Goal: Task Accomplishment & Management: Manage account settings

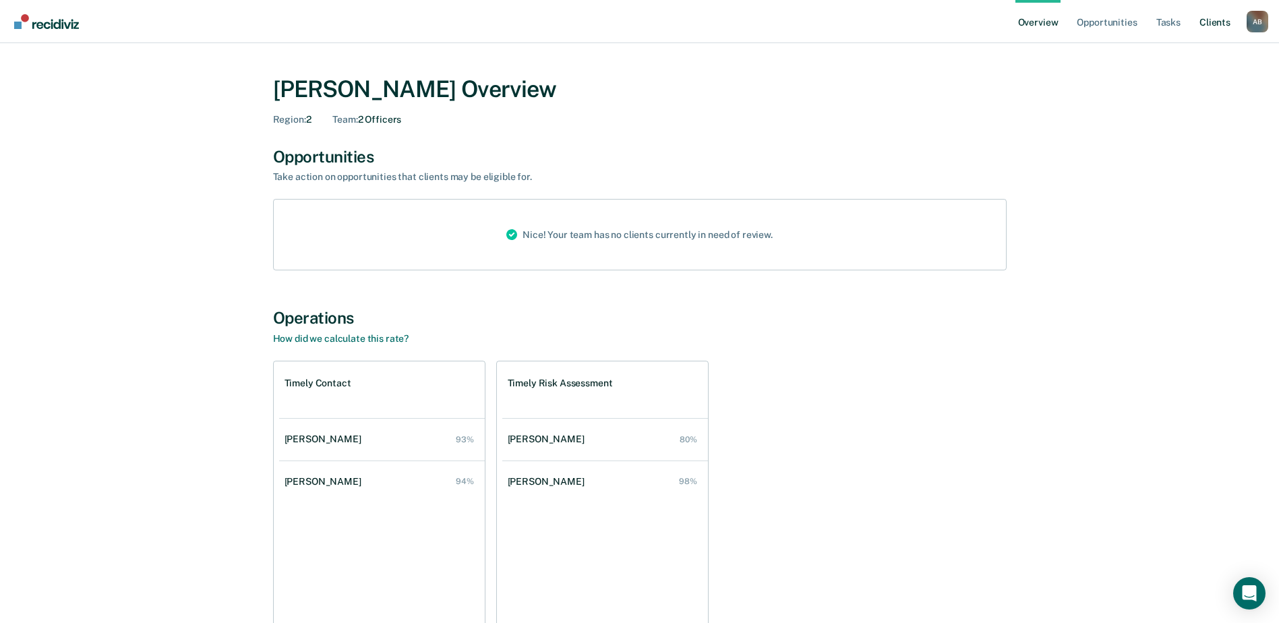
click at [1226, 22] on link "Client s" at bounding box center [1215, 21] width 36 height 43
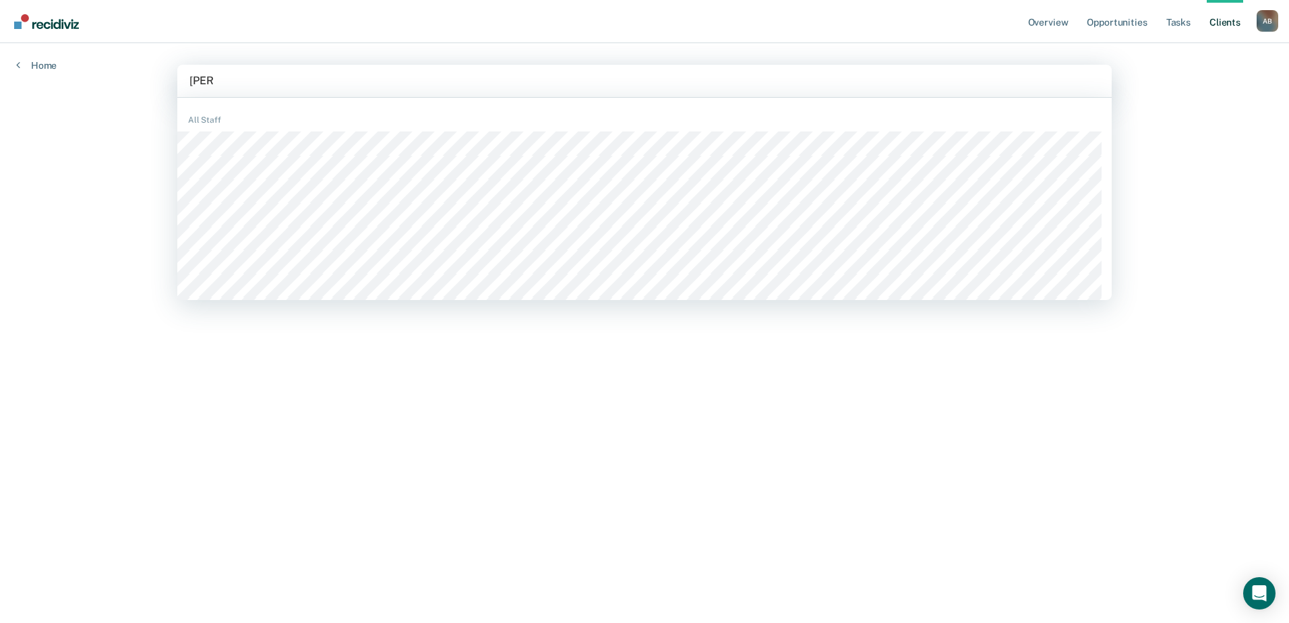
type input "[PERSON_NAME]"
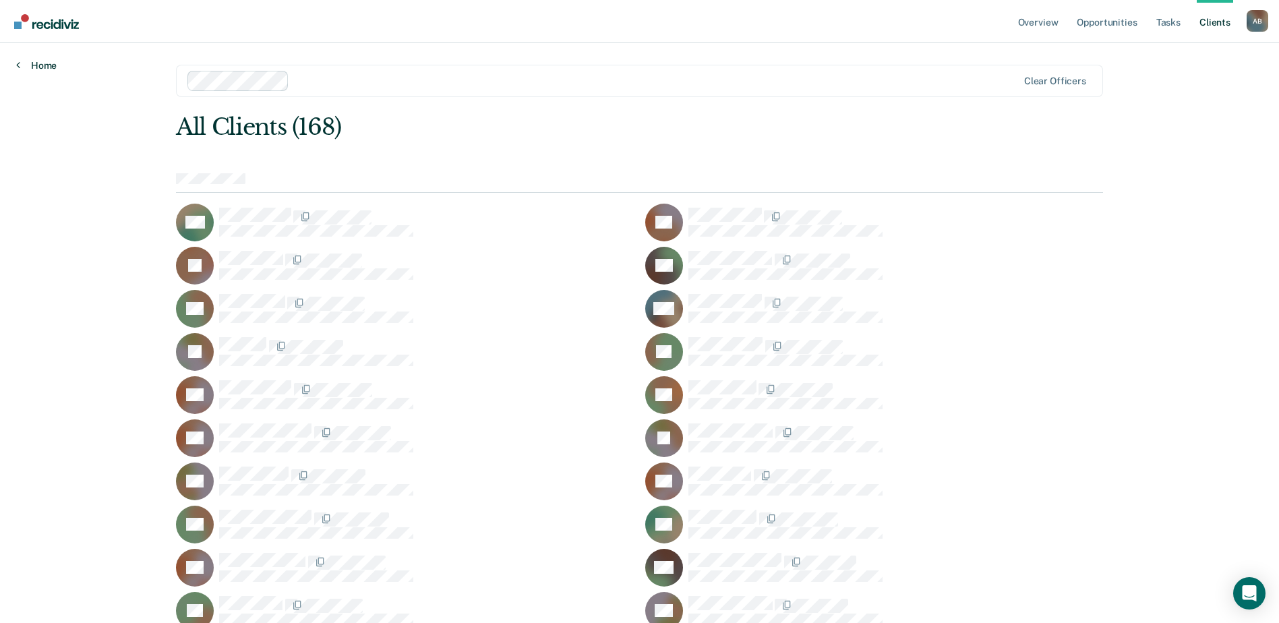
click at [39, 67] on link "Home" at bounding box center [36, 65] width 40 height 12
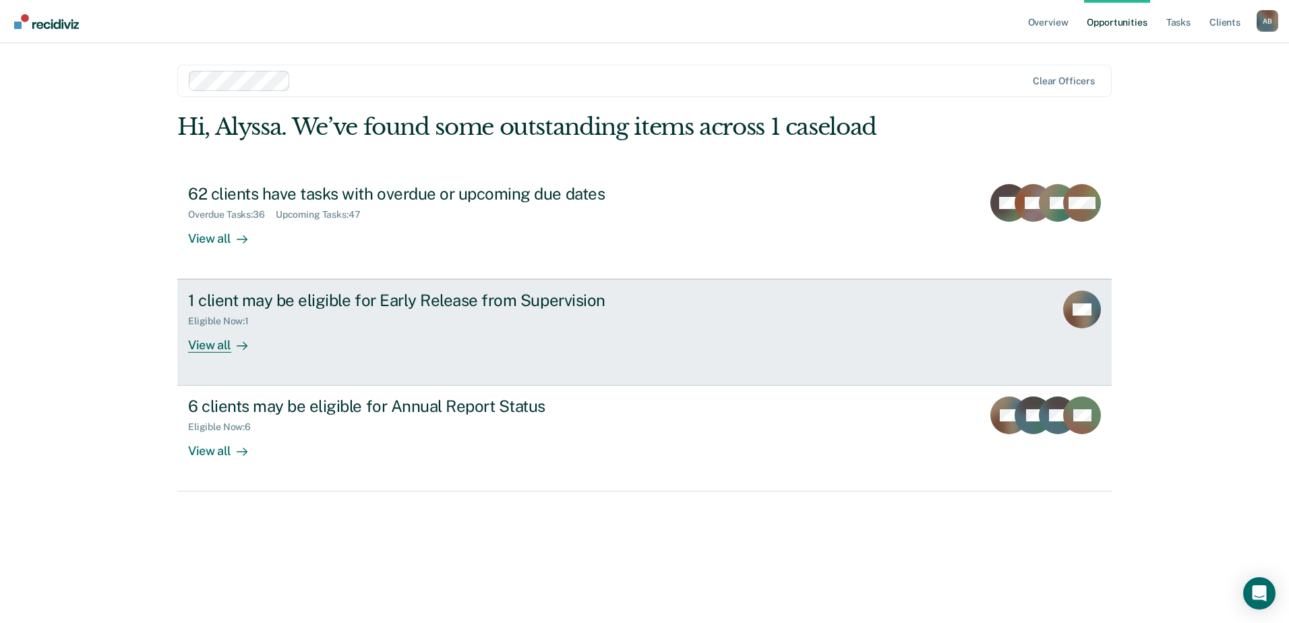
click at [748, 341] on link "1 client may be eligible for Early Release from Supervision Eligible Now : 1 Vi…" at bounding box center [644, 332] width 935 height 107
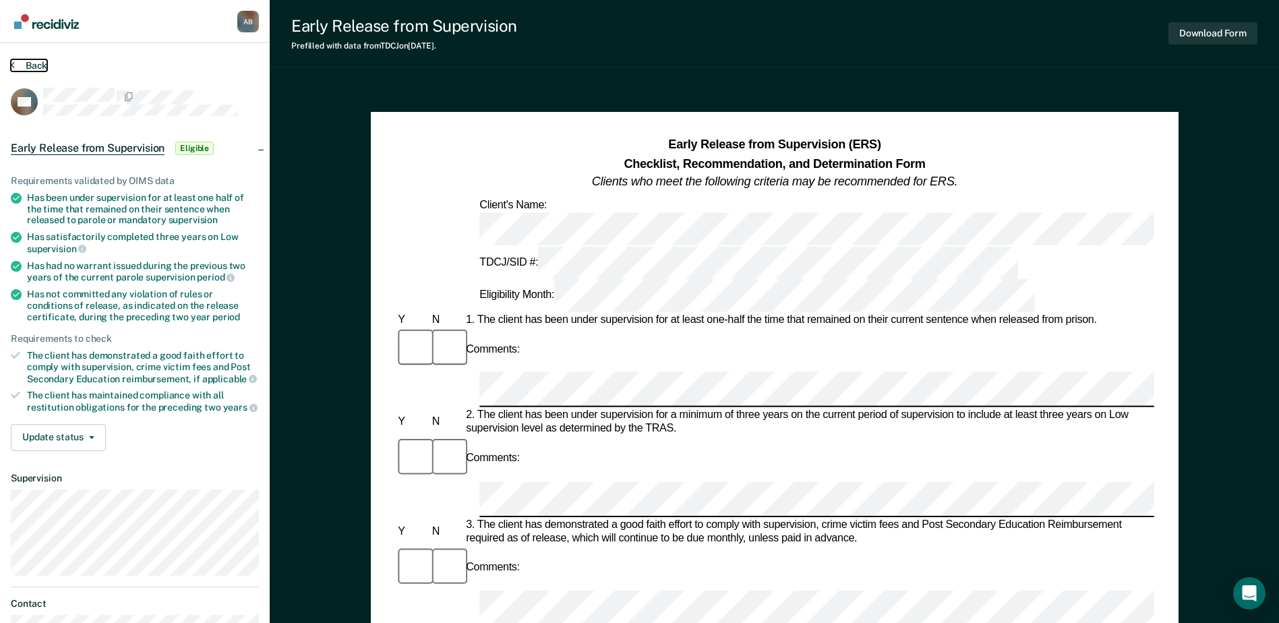
click at [34, 61] on button "Back" at bounding box center [29, 65] width 36 height 12
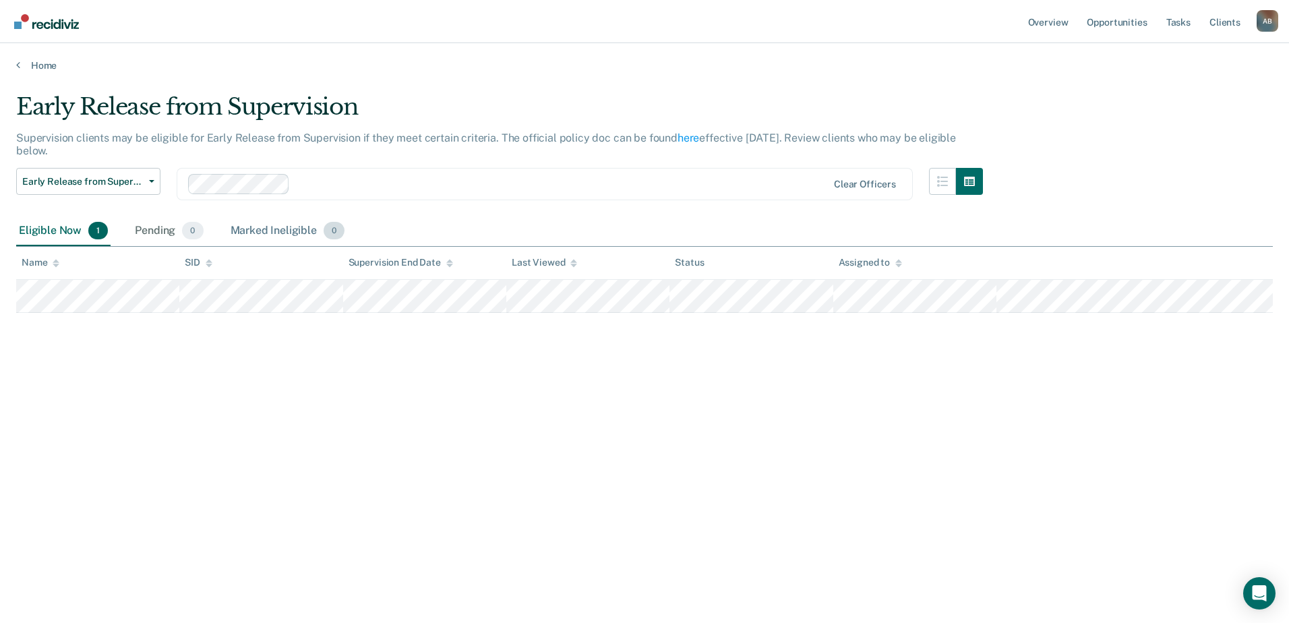
click at [275, 236] on div "Marked Ineligible 0" at bounding box center [288, 231] width 120 height 30
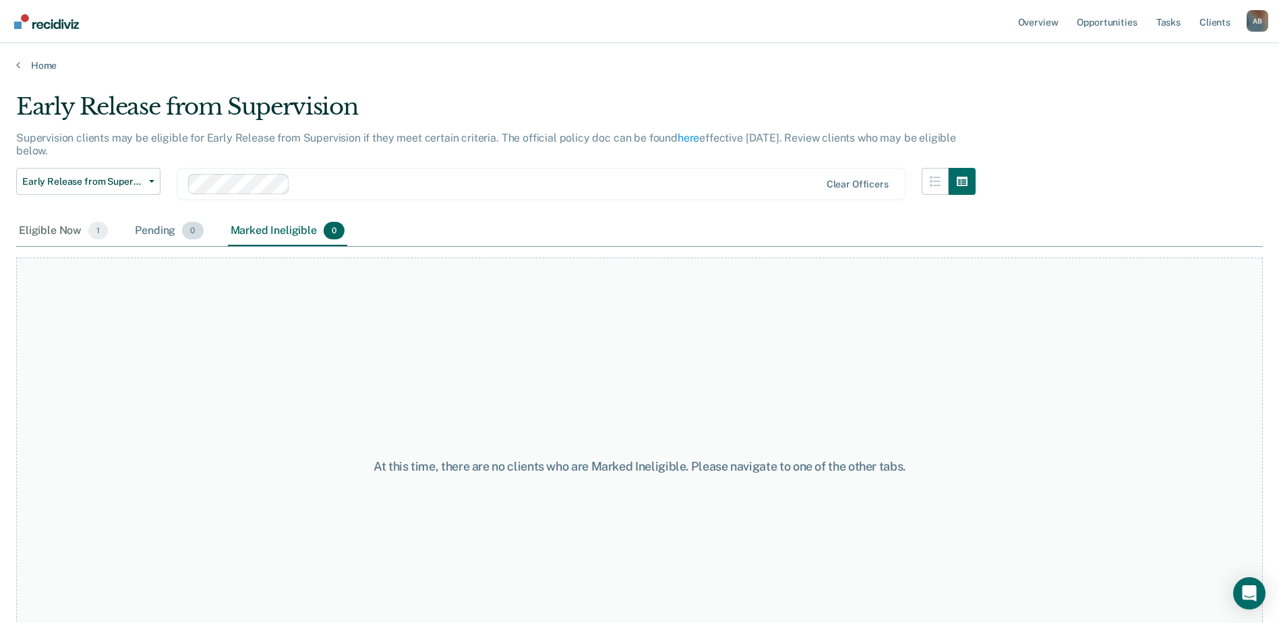
click at [153, 231] on div "Pending 0" at bounding box center [168, 231] width 73 height 30
click at [78, 232] on div "Eligible Now 1" at bounding box center [63, 231] width 94 height 30
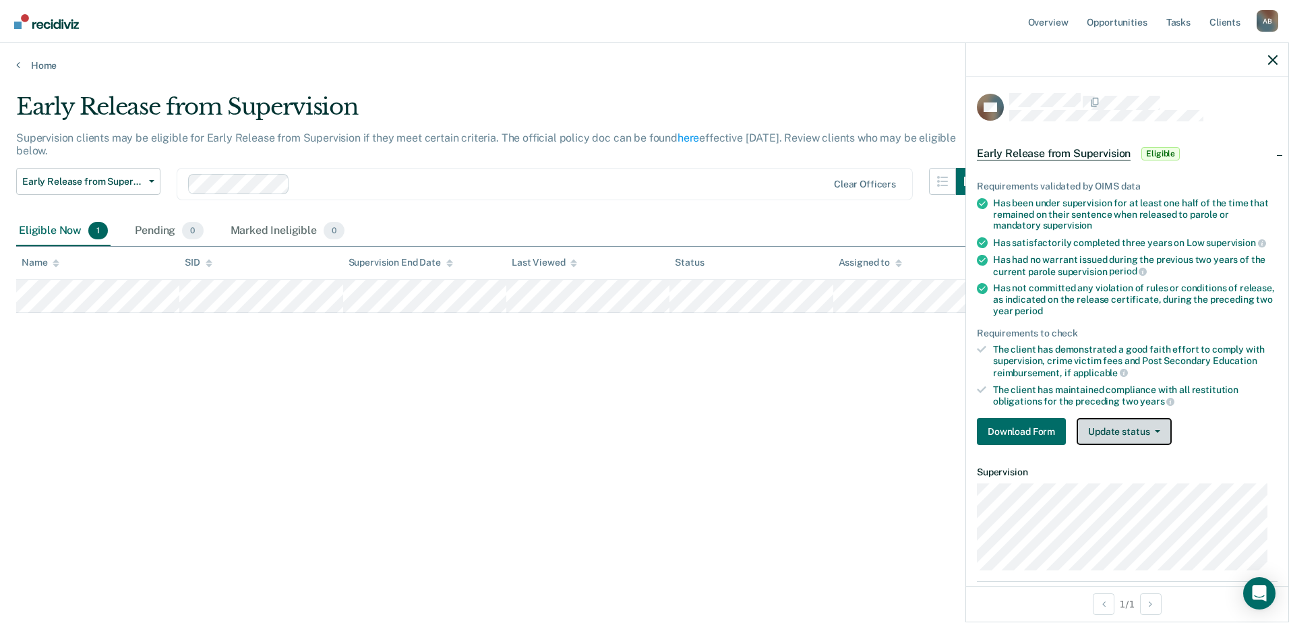
click at [1155, 426] on button "Update status" at bounding box center [1124, 431] width 95 height 27
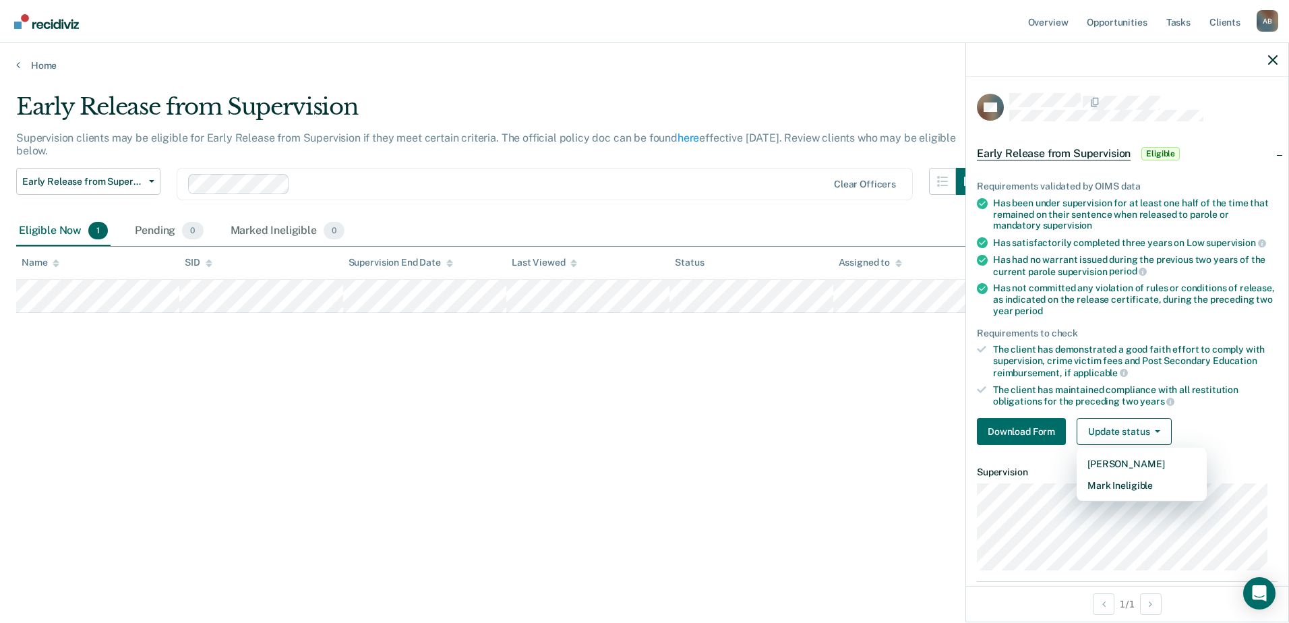
click at [813, 368] on div "Early Release from Supervision Supervision clients may be eligible for Early Re…" at bounding box center [644, 307] width 1257 height 429
click at [1282, 61] on div at bounding box center [1127, 60] width 322 height 34
click at [1271, 61] on icon "button" at bounding box center [1272, 59] width 9 height 9
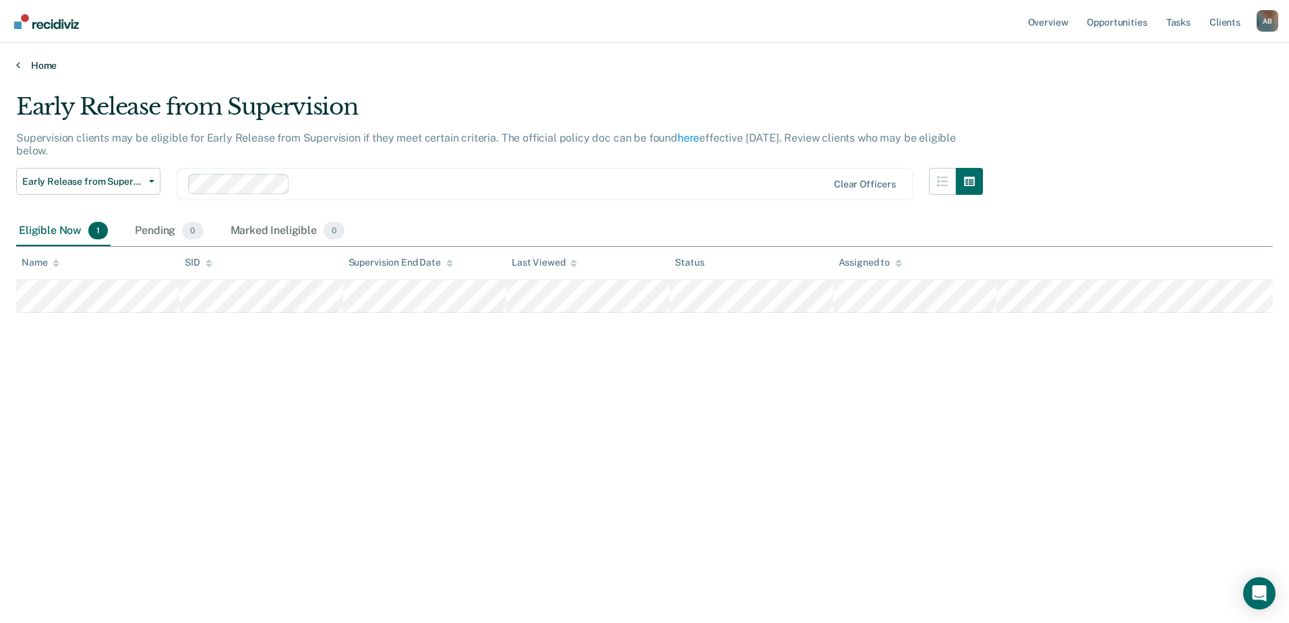
click at [32, 58] on div "Home" at bounding box center [644, 57] width 1289 height 28
click at [33, 64] on link "Home" at bounding box center [644, 65] width 1257 height 12
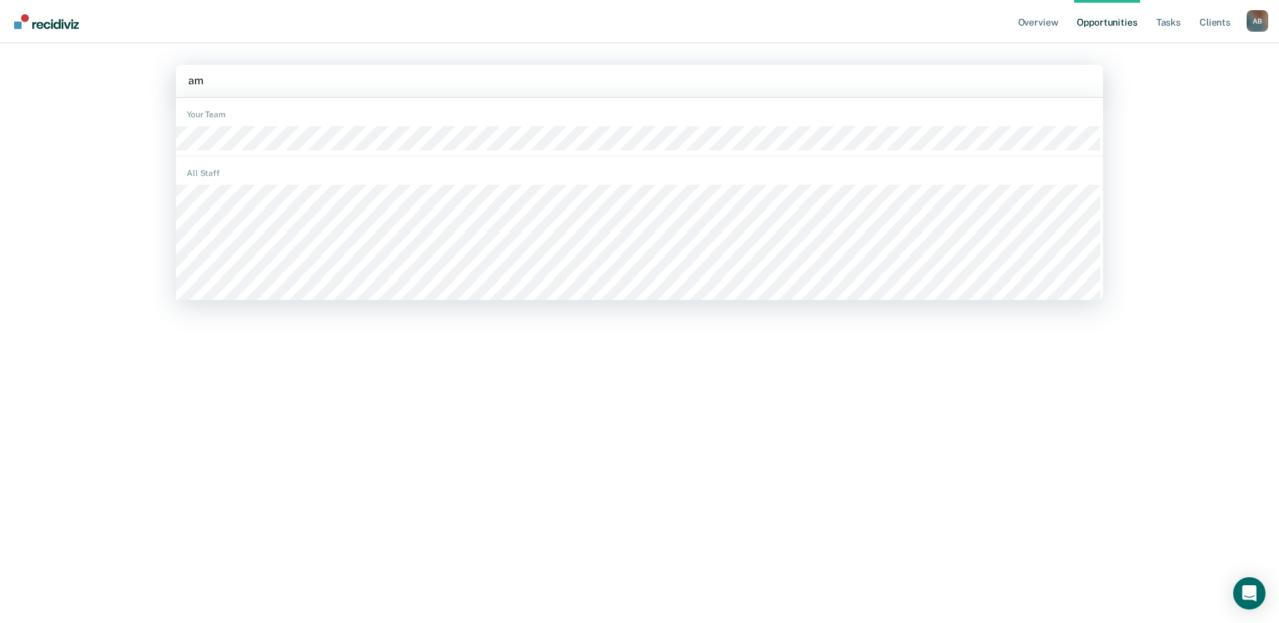
type input "[PERSON_NAME]"
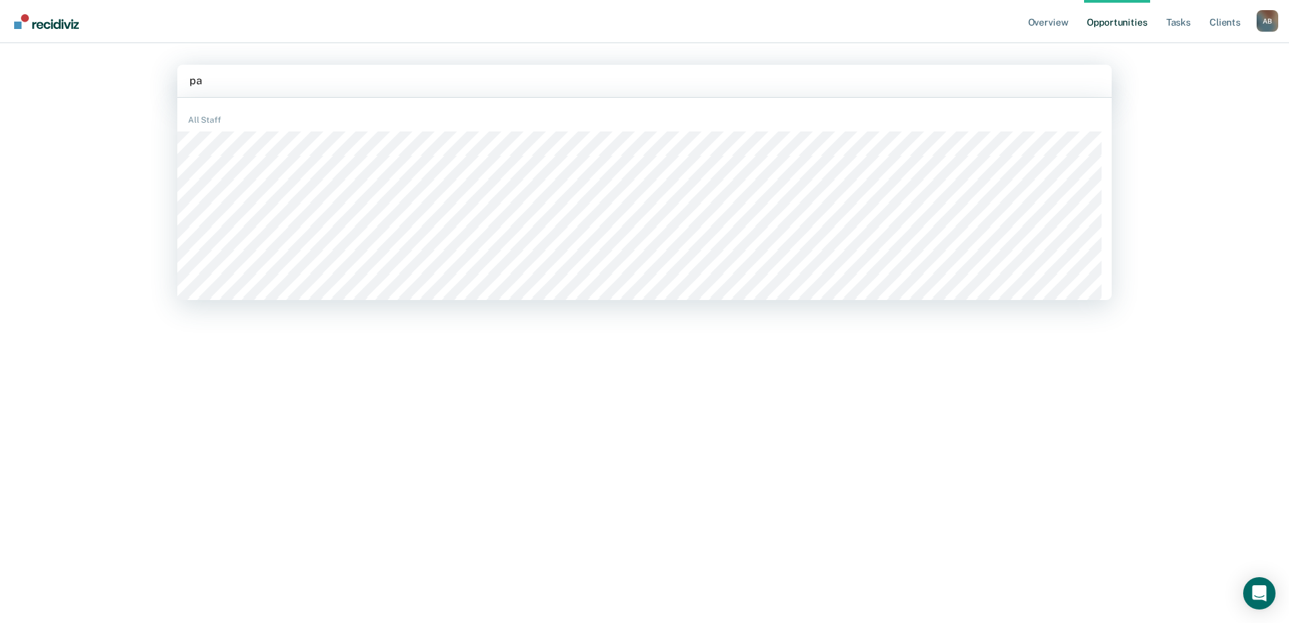
type input "pat"
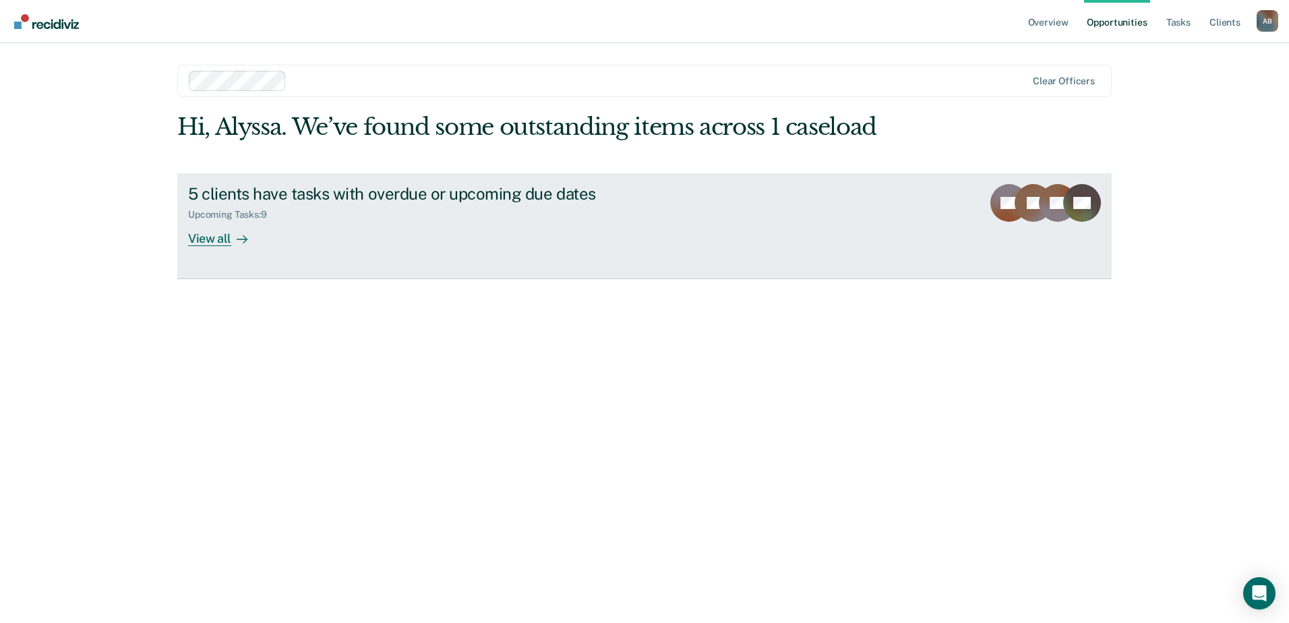
click at [510, 251] on link "5 clients have tasks with overdue or upcoming due dates Upcoming Tasks : 9 View…" at bounding box center [644, 226] width 935 height 106
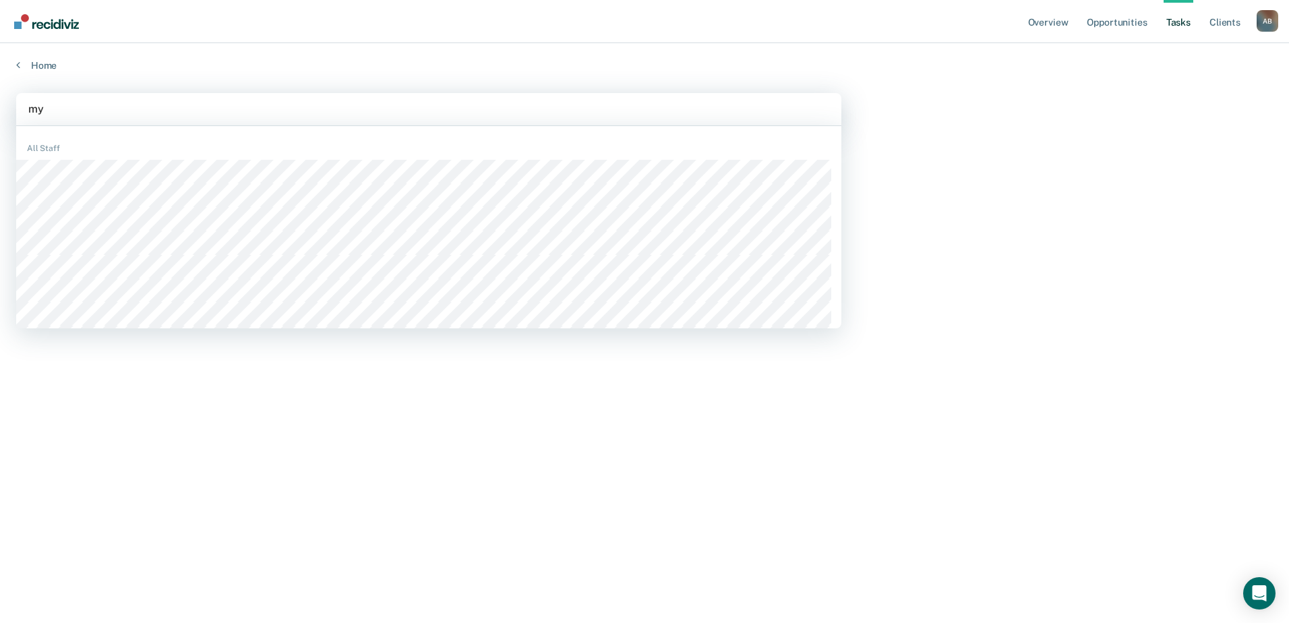
type input "m"
type input "M"
click at [36, 68] on link "Home" at bounding box center [644, 65] width 1257 height 12
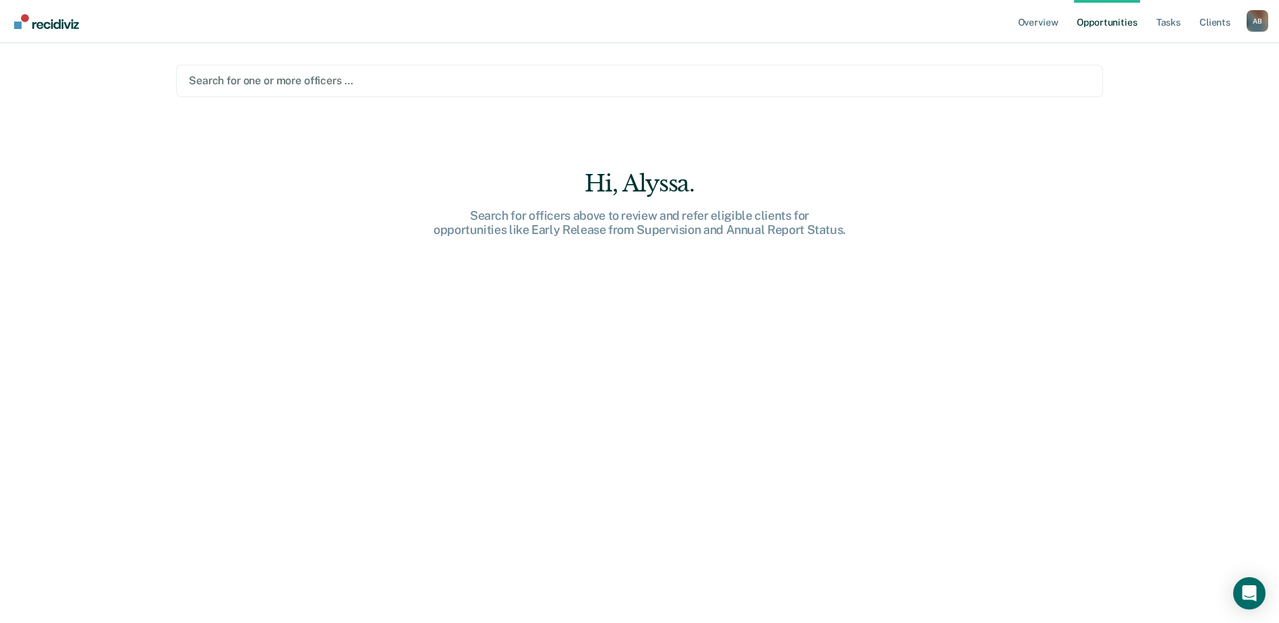
click at [357, 83] on div at bounding box center [639, 81] width 901 height 16
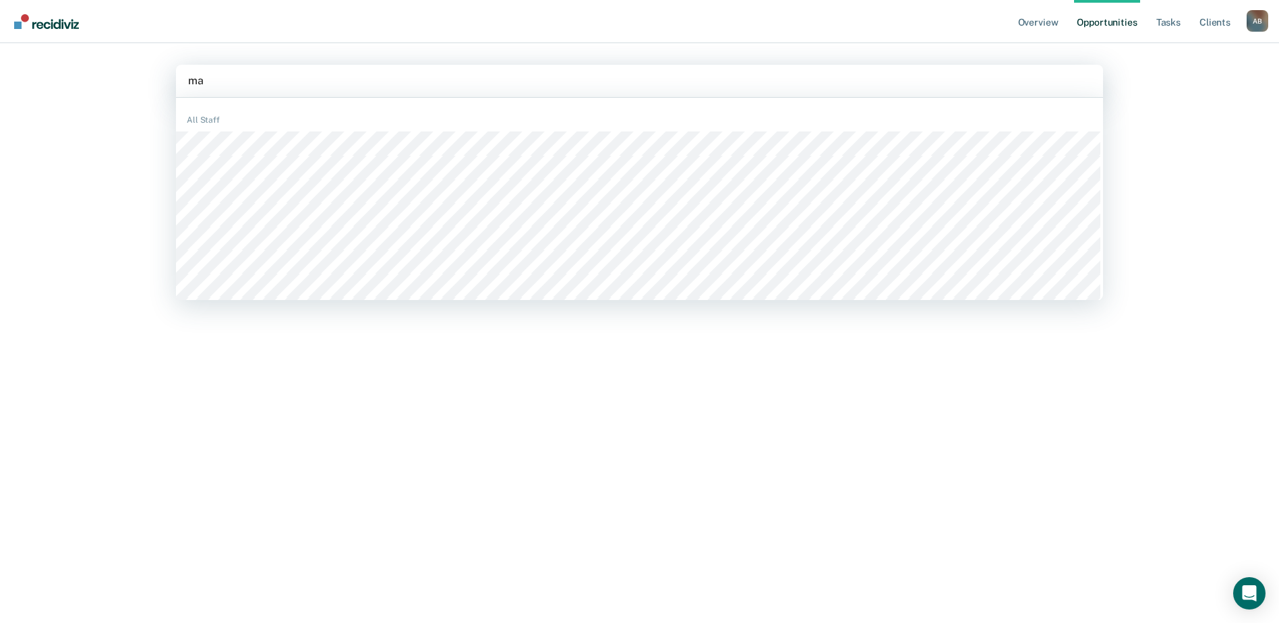
type input "may"
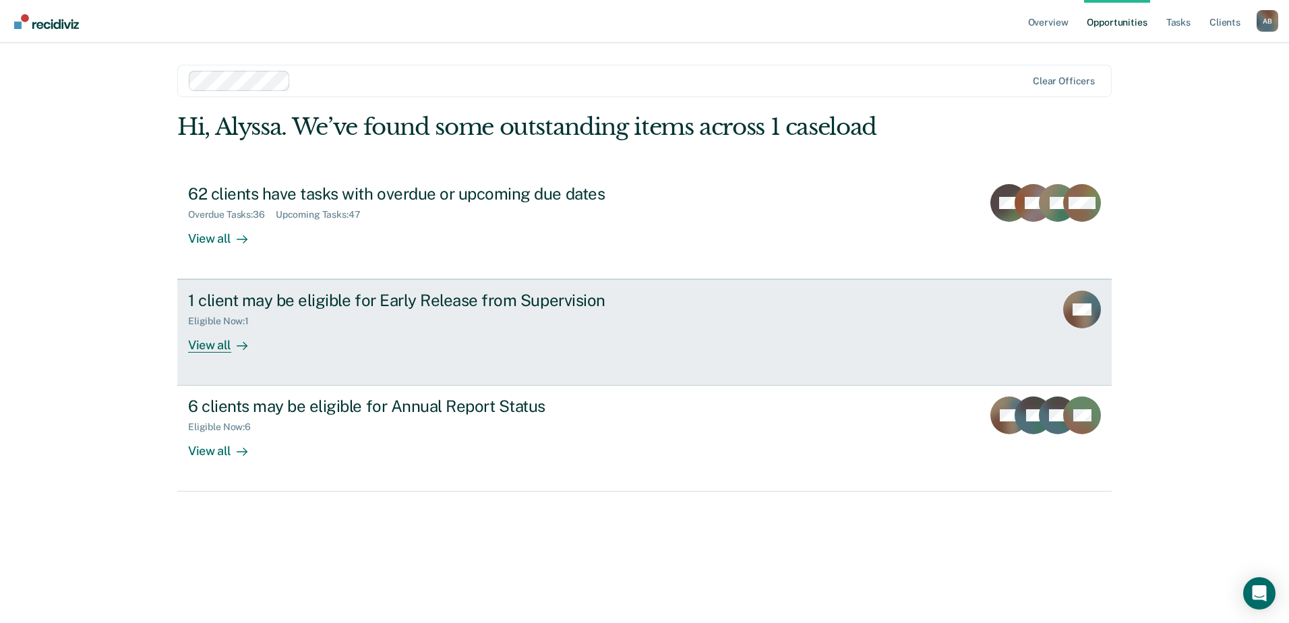
click at [391, 326] on div "1 client may be eligible for Early Release from Supervision Eligible Now : 1 Vi…" at bounding box center [441, 322] width 506 height 62
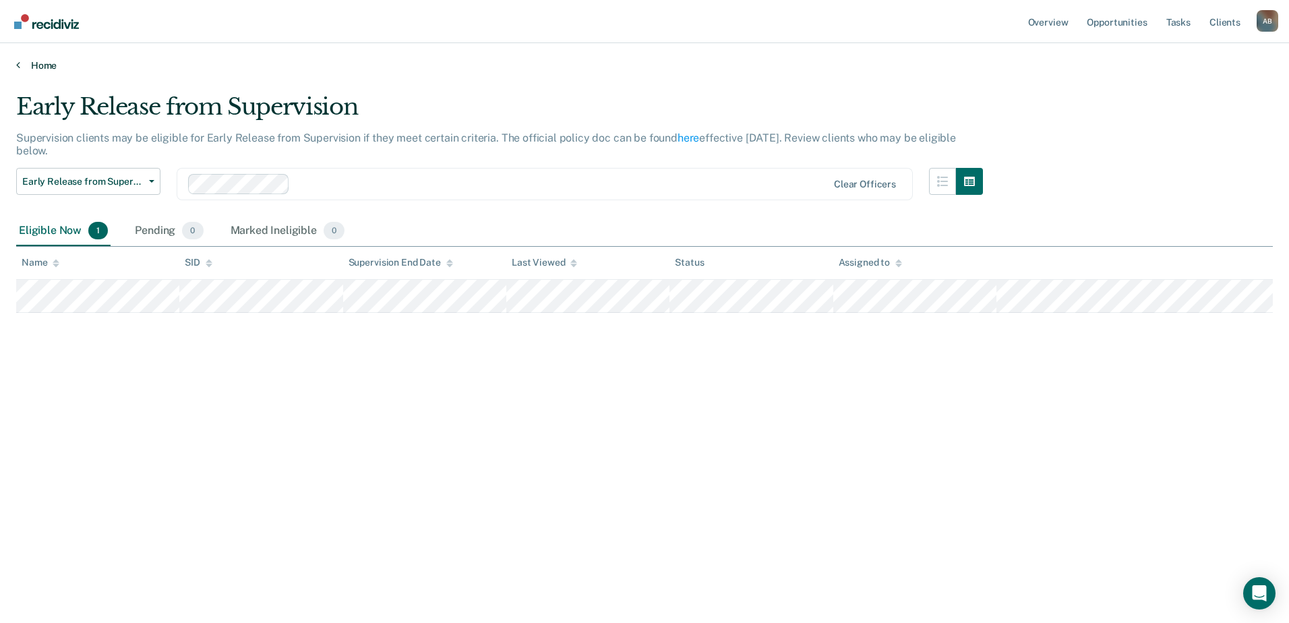
click at [32, 65] on link "Home" at bounding box center [644, 65] width 1257 height 12
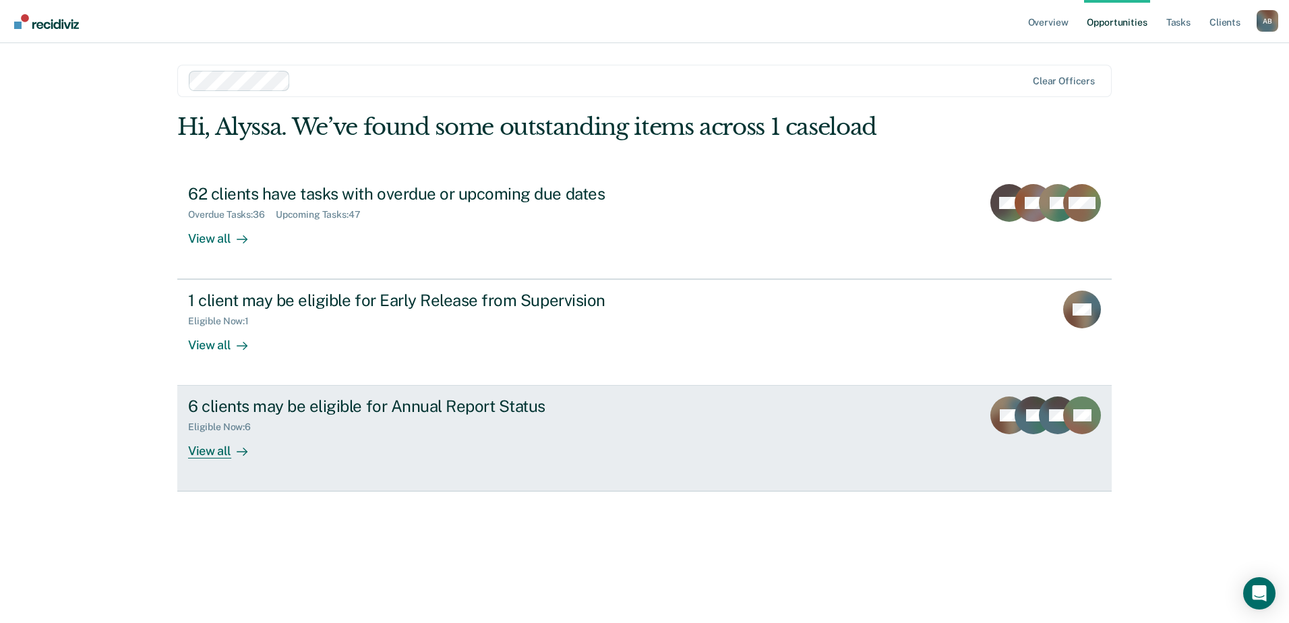
click at [328, 427] on div "Eligible Now : 6" at bounding box center [424, 424] width 473 height 17
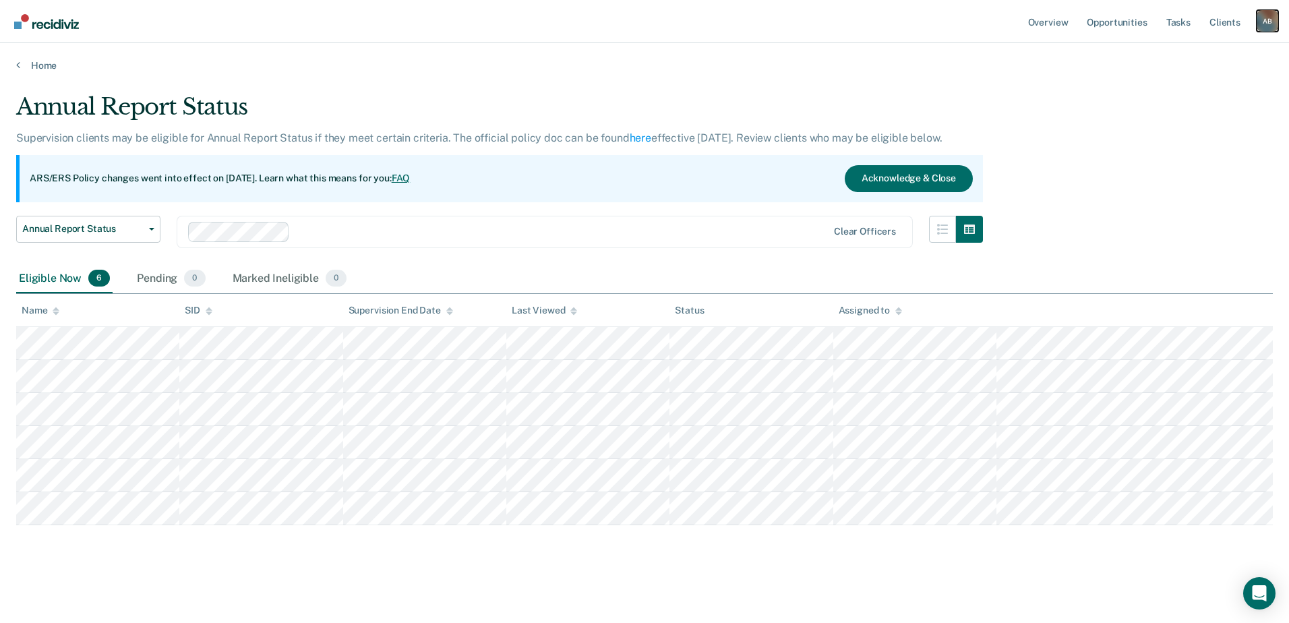
click at [1267, 20] on div "A B" at bounding box center [1268, 21] width 22 height 22
click at [1177, 86] on link "Log Out" at bounding box center [1213, 88] width 109 height 11
